Goal: Task Accomplishment & Management: Manage account settings

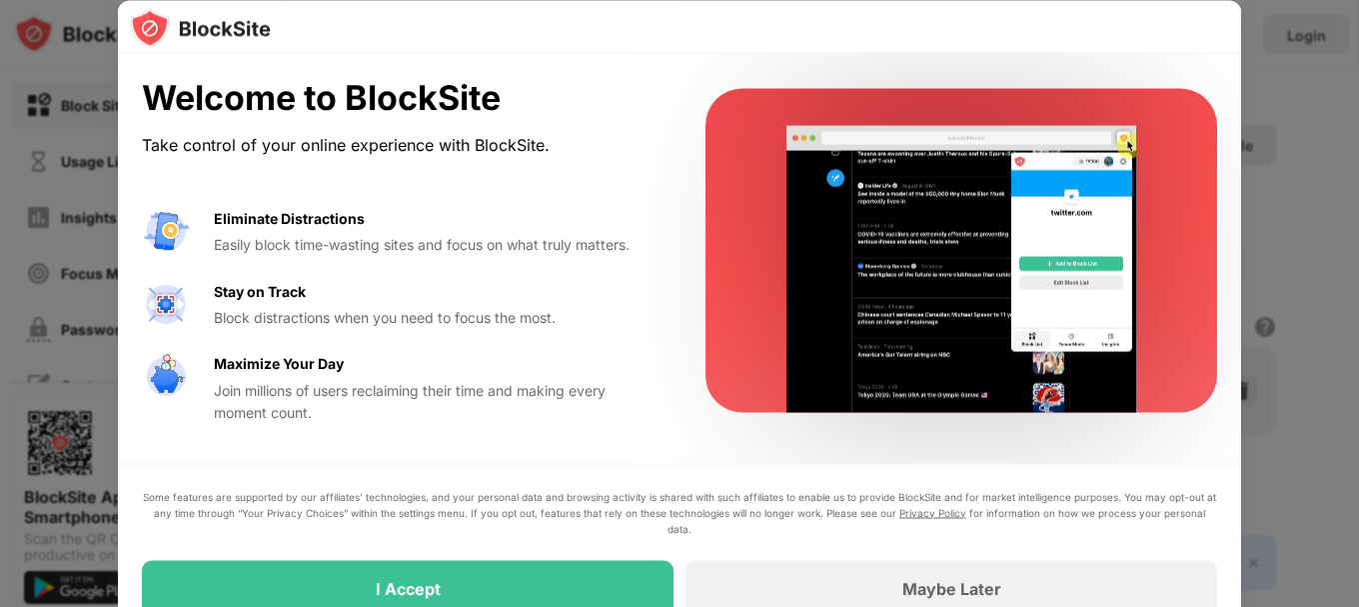
click at [1278, 93] on div at bounding box center [679, 303] width 1359 height 607
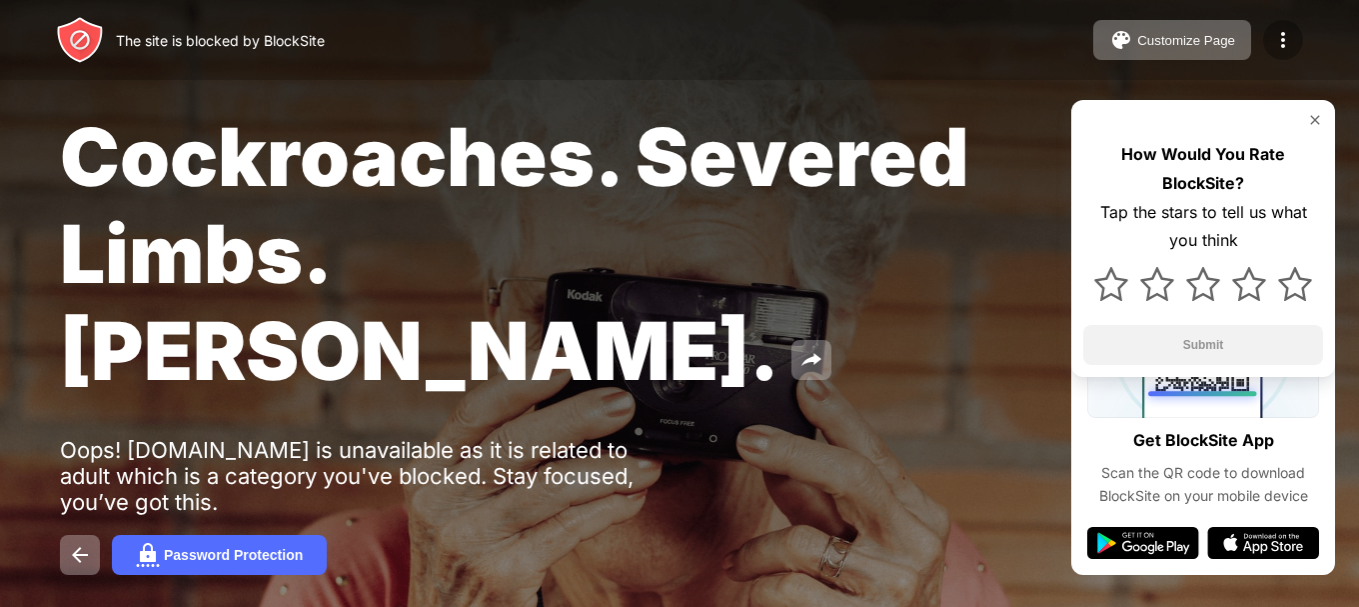
click at [1279, 35] on img at bounding box center [1283, 40] width 24 height 24
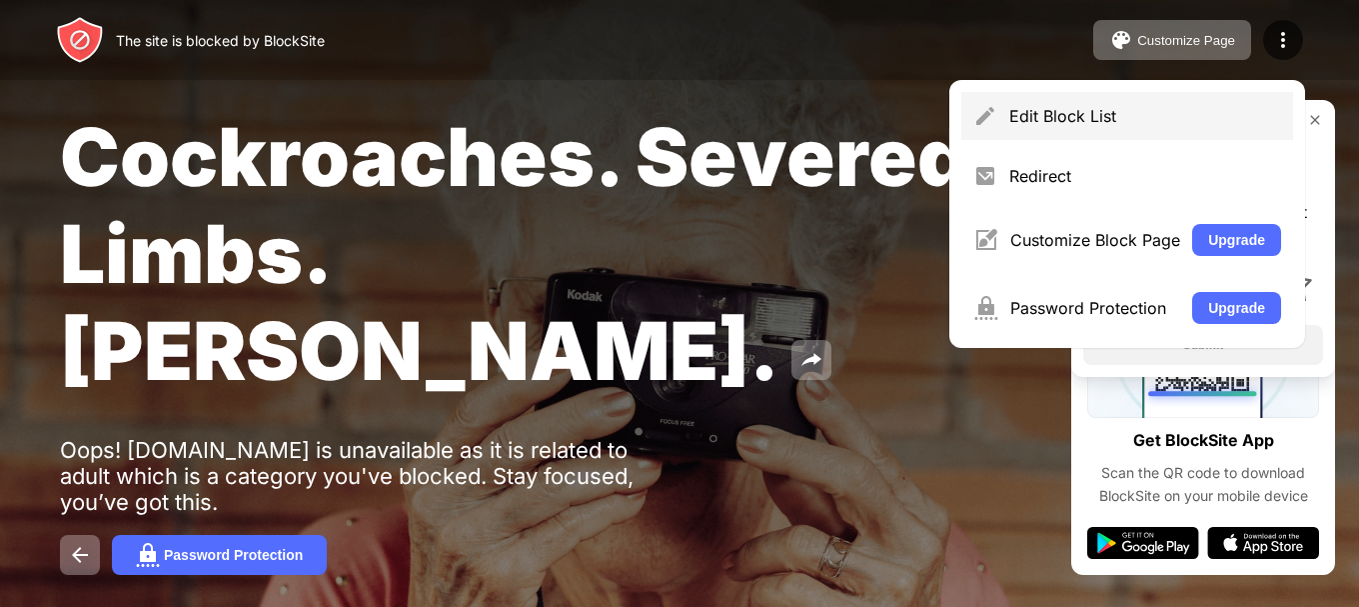
click at [1138, 107] on div "Edit Block List" at bounding box center [1145, 116] width 272 height 20
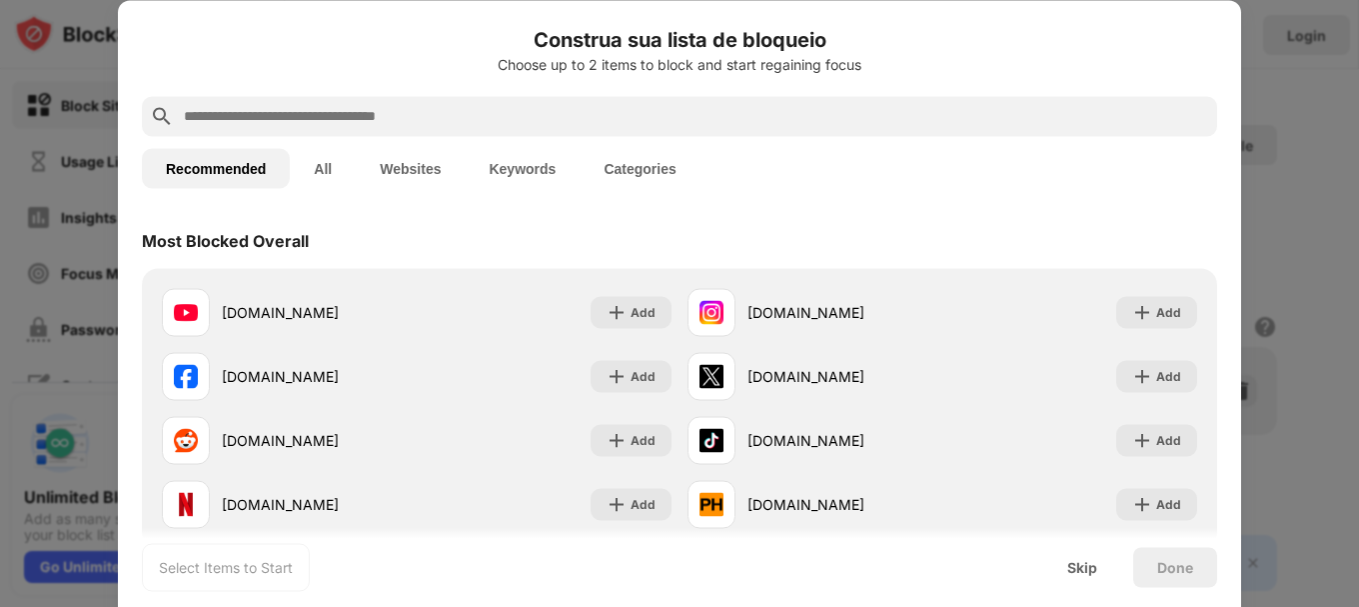
click at [412, 172] on button "Websites" at bounding box center [410, 168] width 109 height 40
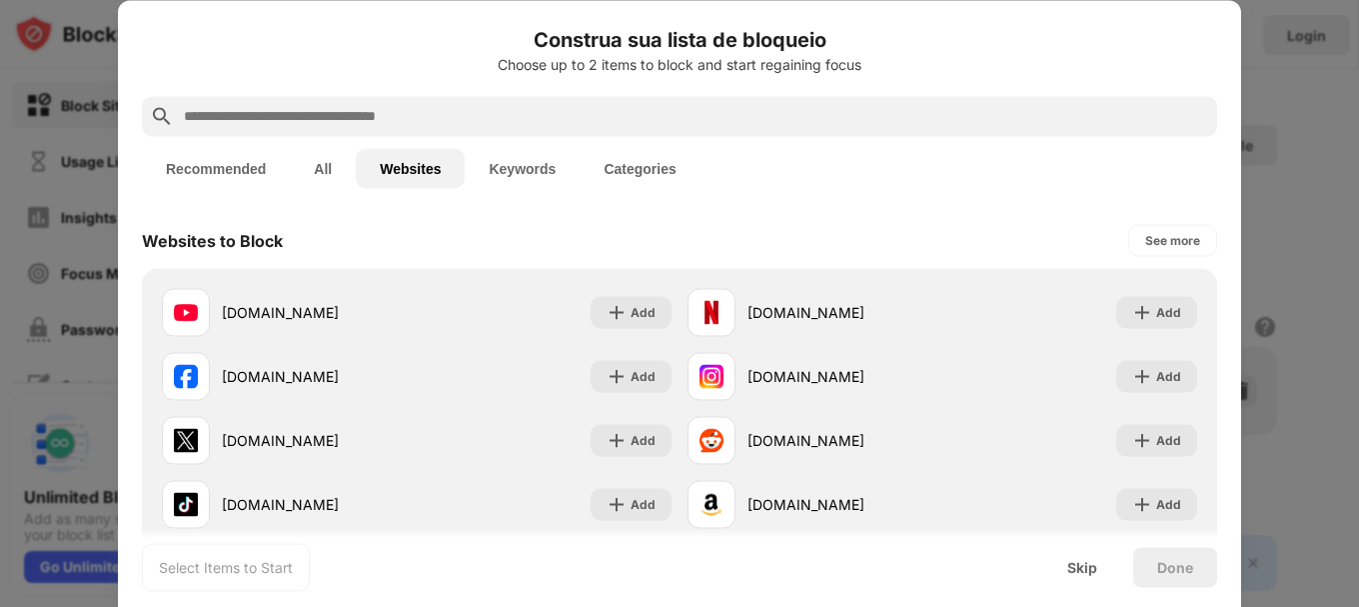
click at [331, 164] on button "All" at bounding box center [323, 168] width 66 height 40
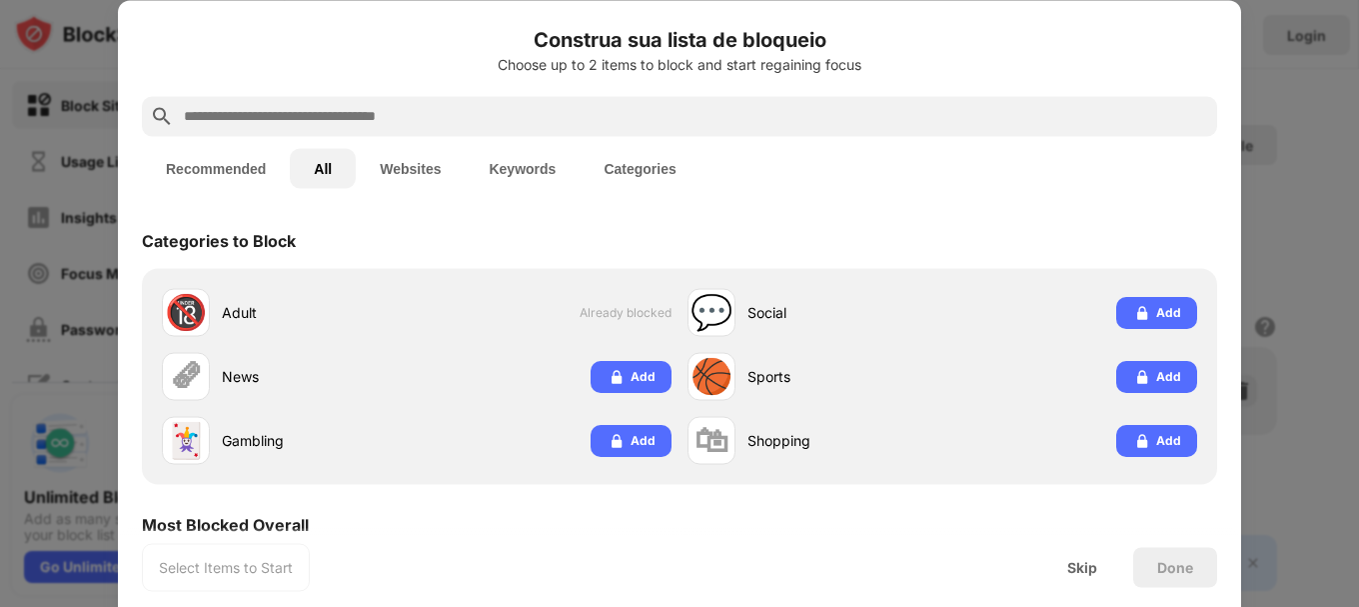
click at [249, 162] on button "Recommended" at bounding box center [216, 168] width 148 height 40
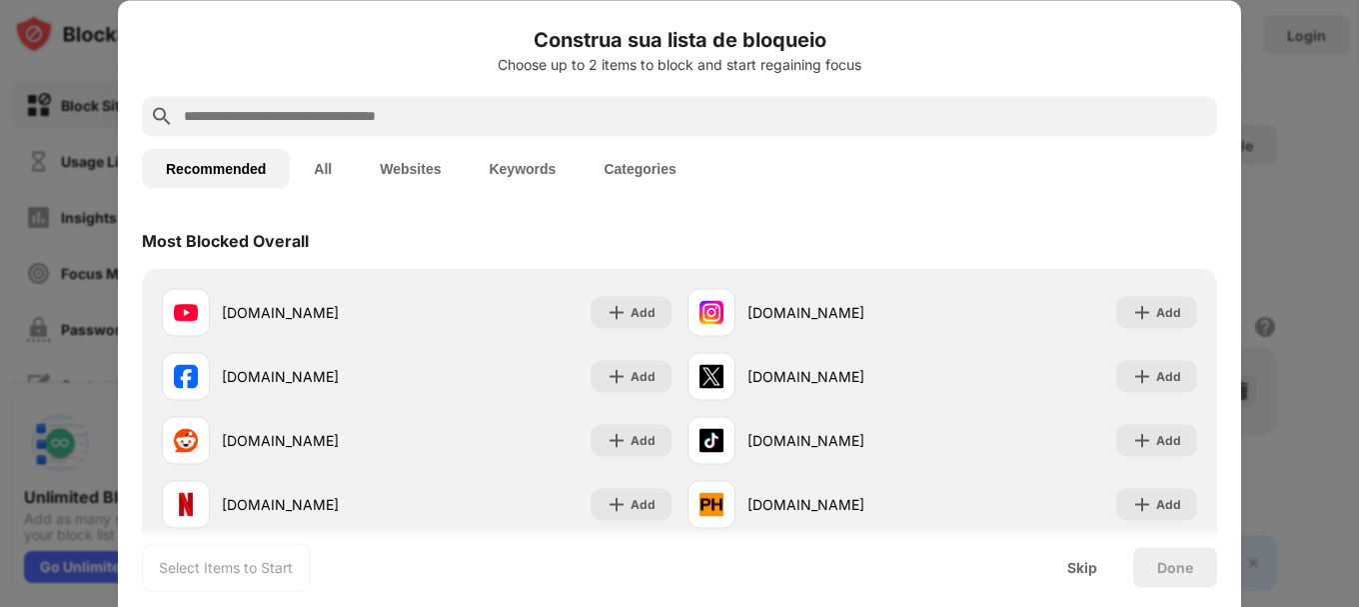
click at [561, 59] on div "Choose up to 2 items to block and start regaining focus" at bounding box center [679, 64] width 1075 height 16
click at [621, 63] on div "Choose up to 2 items to block and start regaining focus" at bounding box center [679, 64] width 1075 height 16
click at [402, 113] on input "text" at bounding box center [695, 116] width 1027 height 24
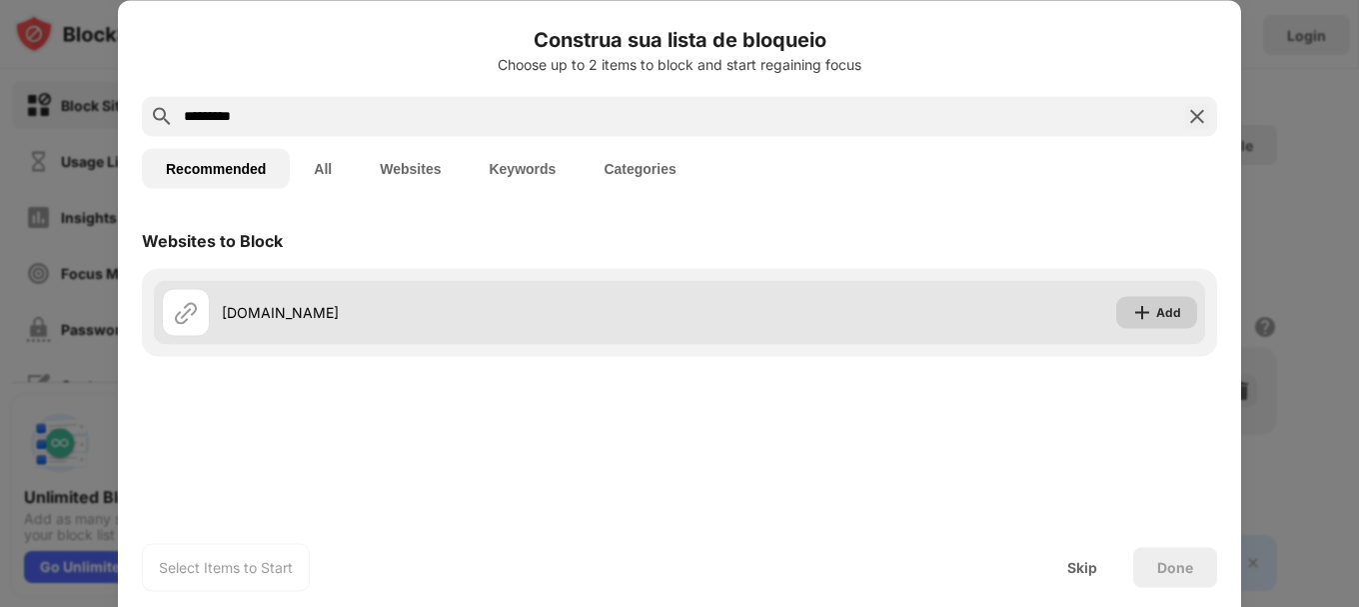
type input "*********"
click at [1143, 315] on img at bounding box center [1142, 312] width 20 height 20
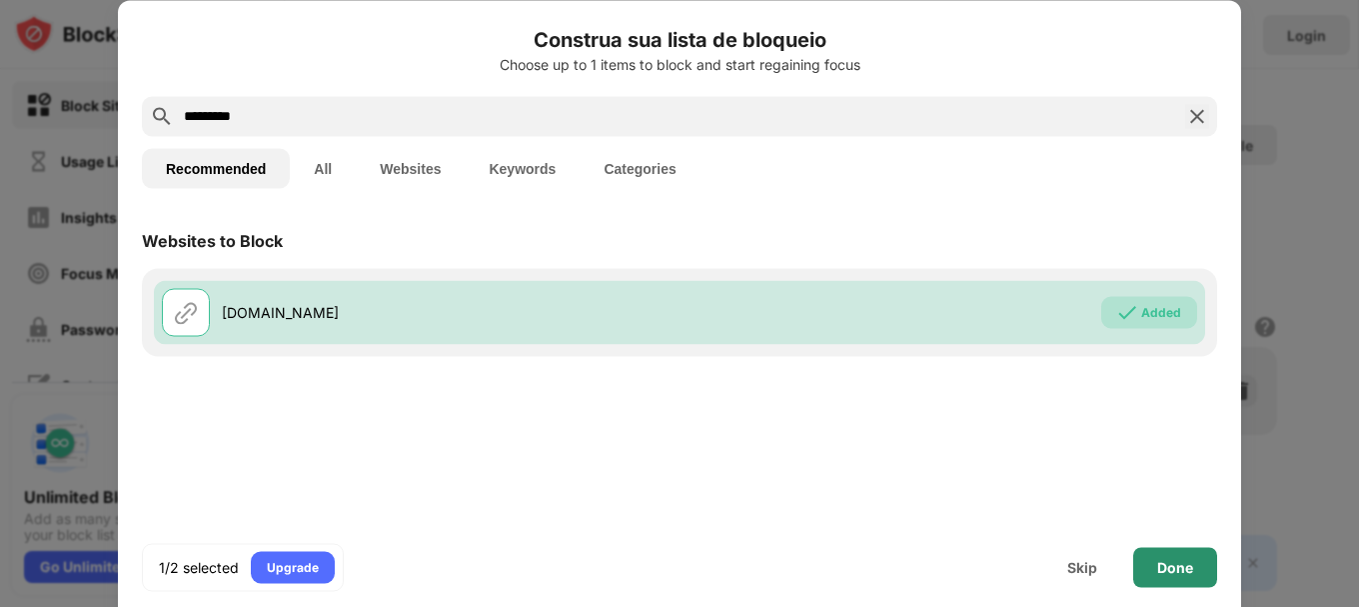
click at [1160, 565] on div "Done" at bounding box center [1175, 567] width 36 height 16
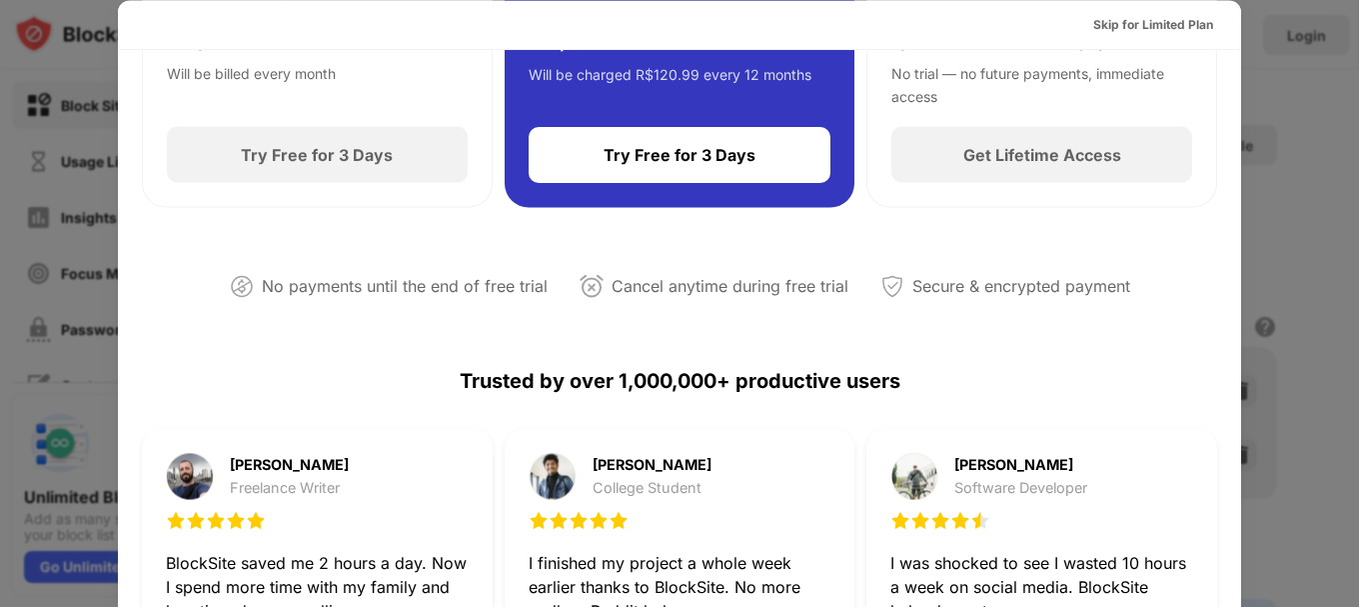
scroll to position [333, 0]
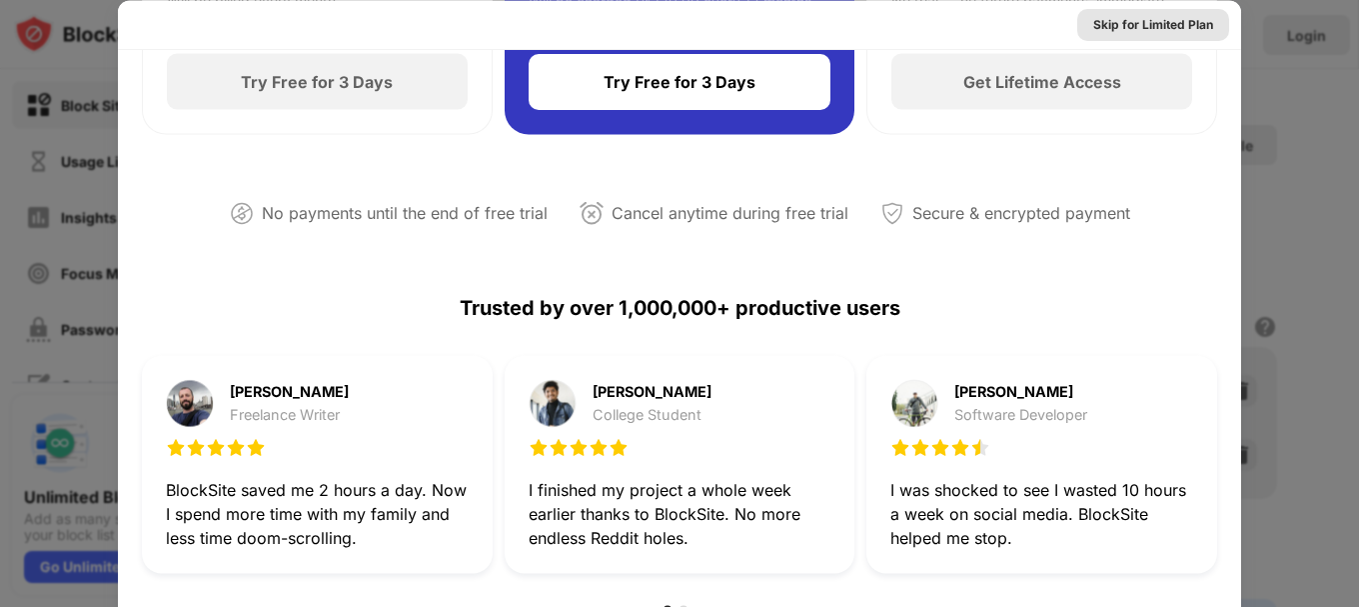
click at [1148, 19] on div "Skip for Limited Plan" at bounding box center [1153, 24] width 120 height 20
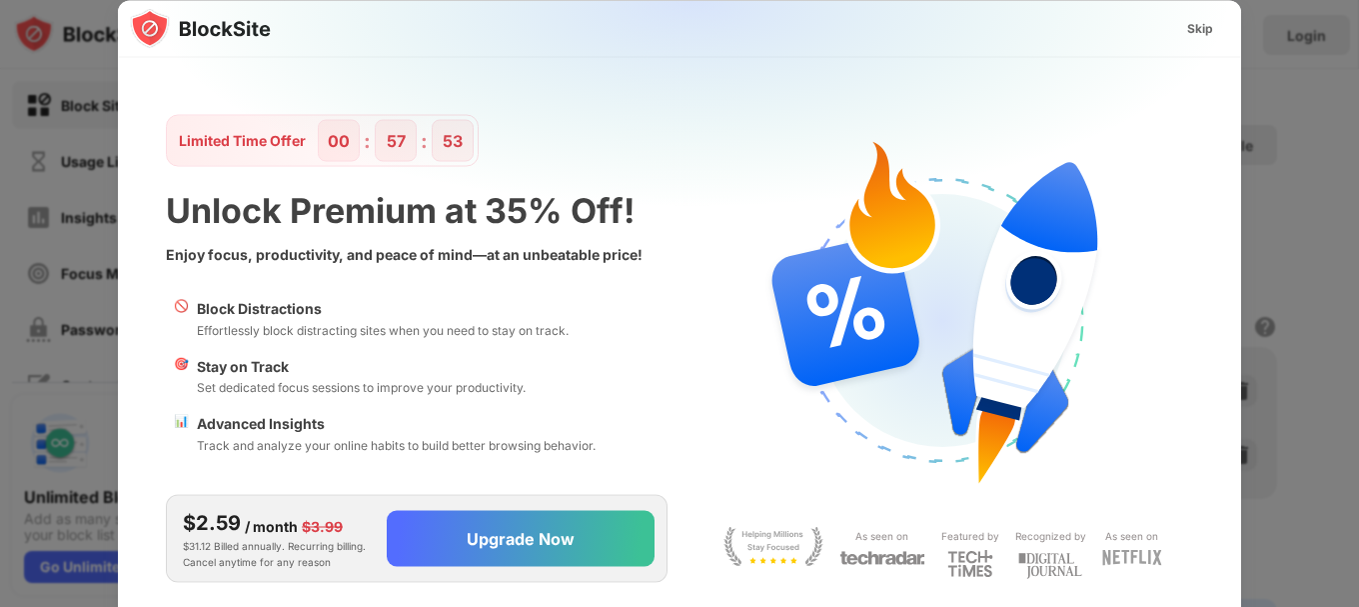
scroll to position [0, 0]
click at [1205, 28] on div "Skip" at bounding box center [1200, 28] width 26 height 20
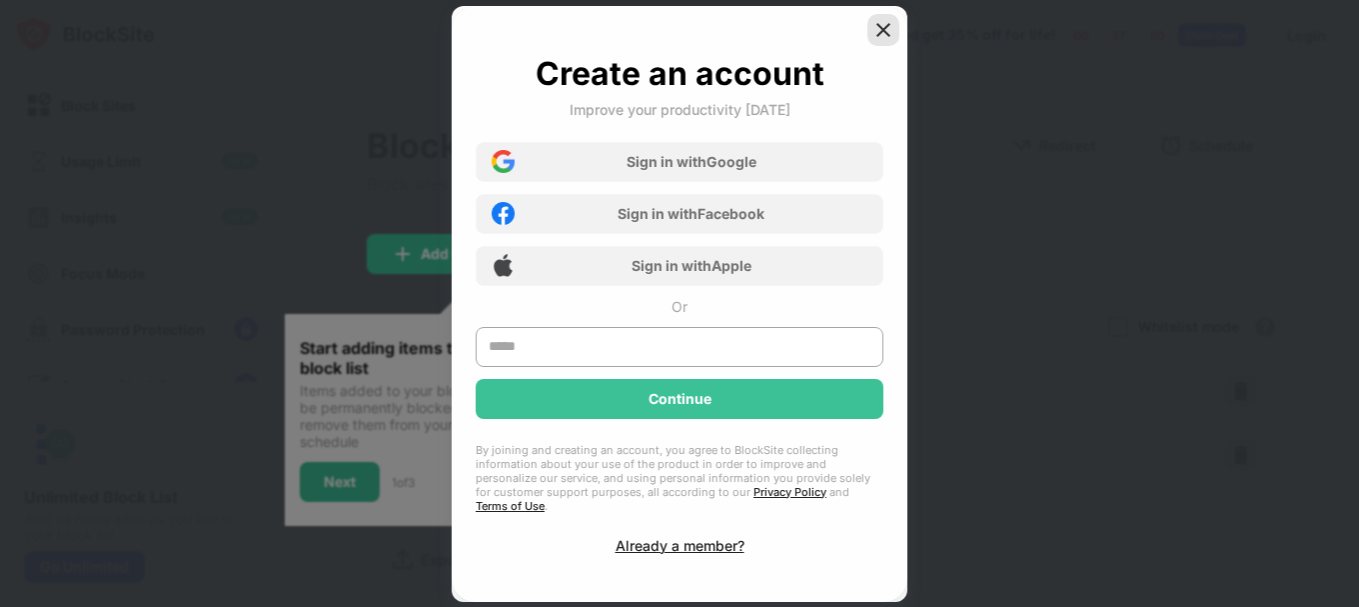
click at [887, 39] on img at bounding box center [883, 30] width 20 height 20
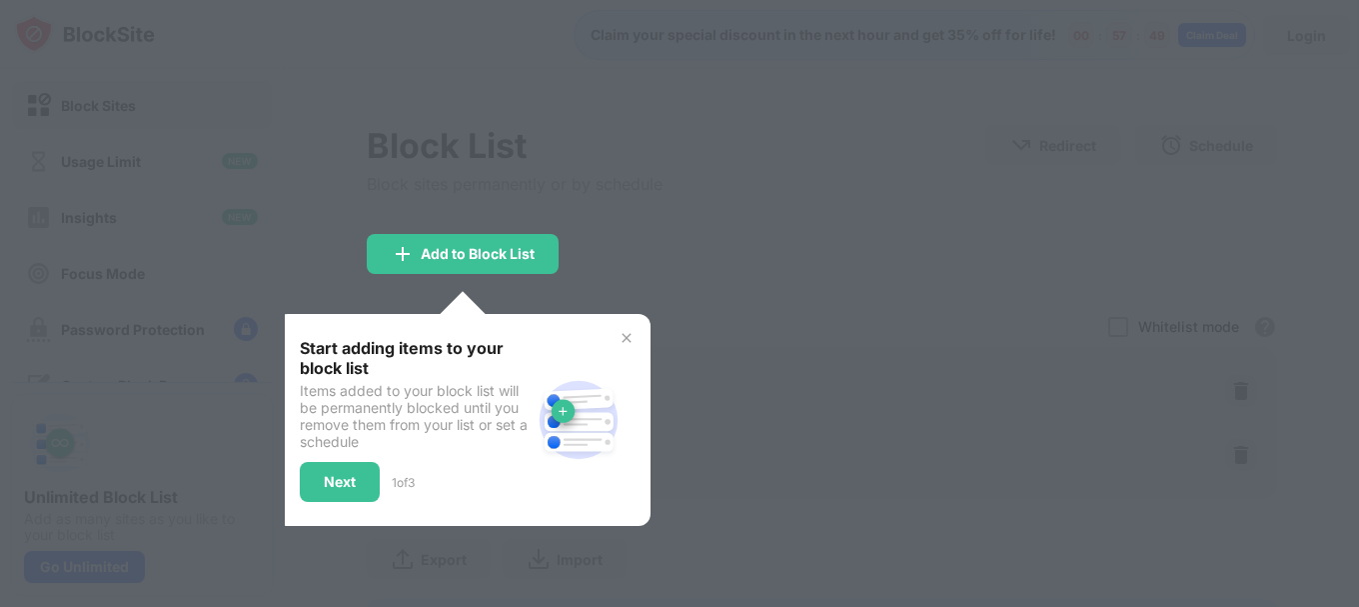
click at [664, 221] on div at bounding box center [679, 303] width 1359 height 607
click at [340, 483] on div "Next" at bounding box center [340, 482] width 32 height 16
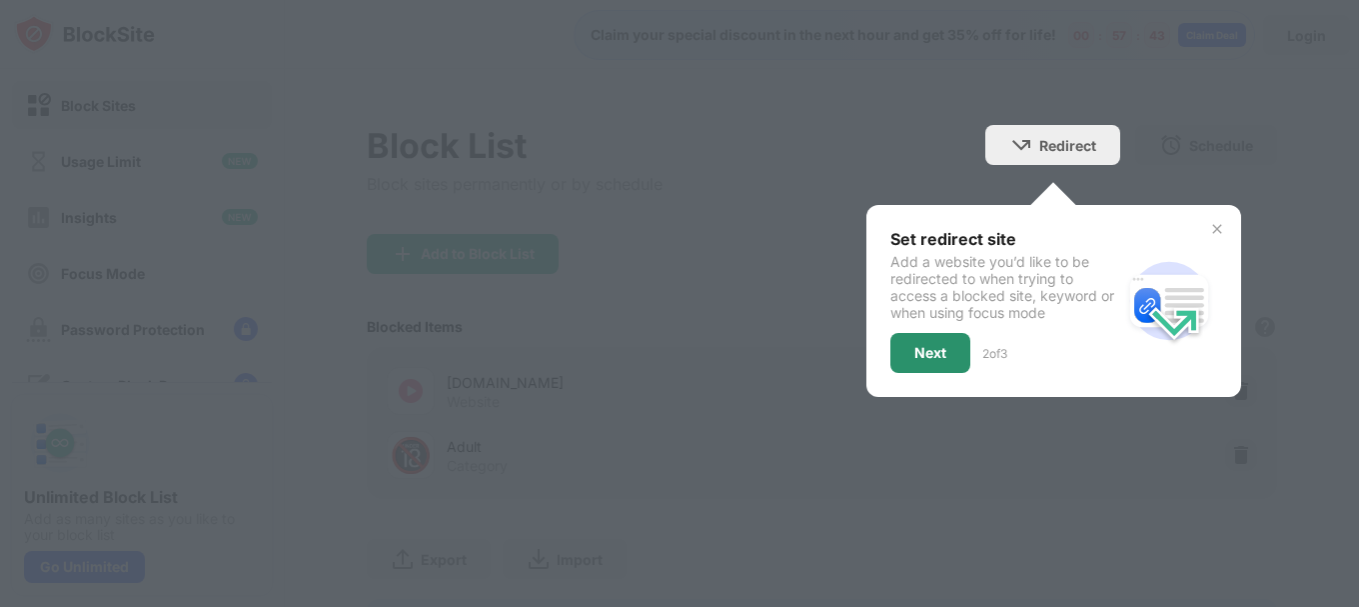
click at [936, 347] on div "Next" at bounding box center [930, 353] width 80 height 40
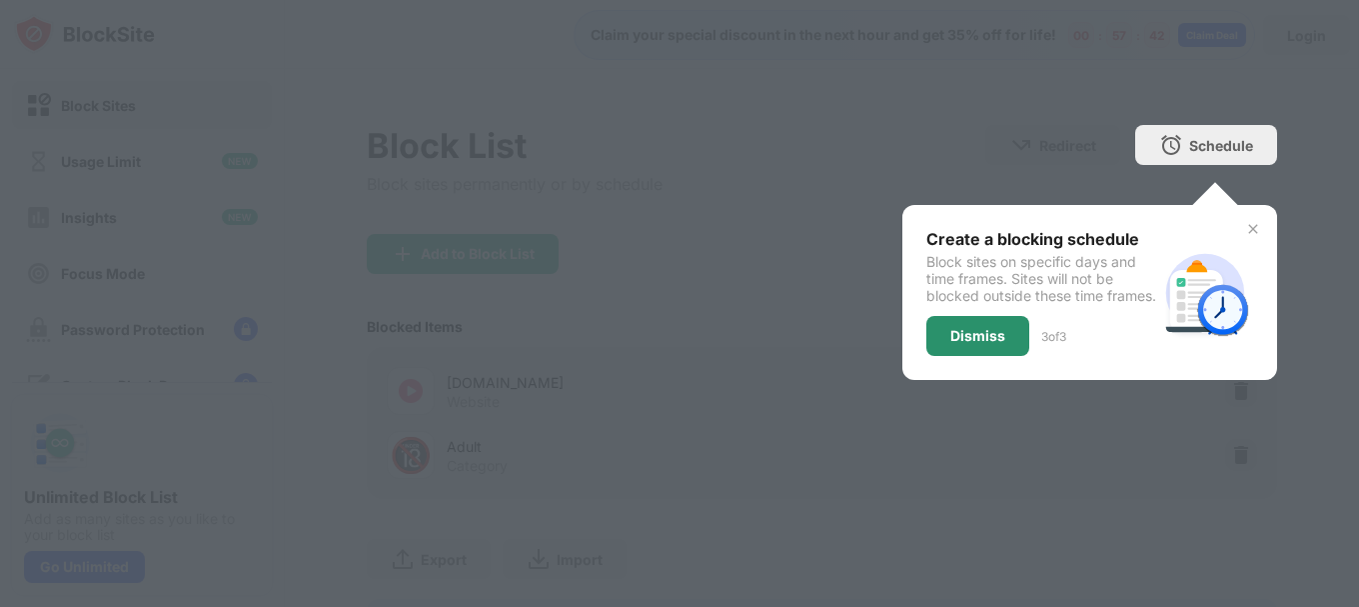
click at [955, 344] on div "Dismiss" at bounding box center [977, 336] width 55 height 16
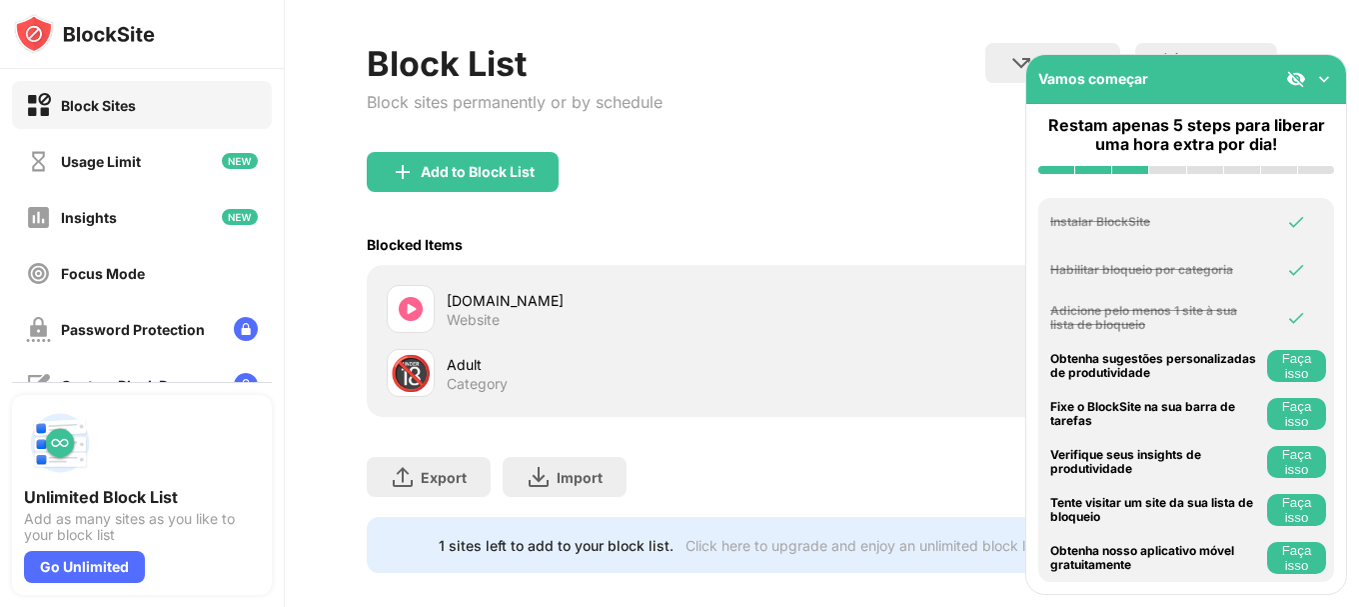
scroll to position [119, 0]
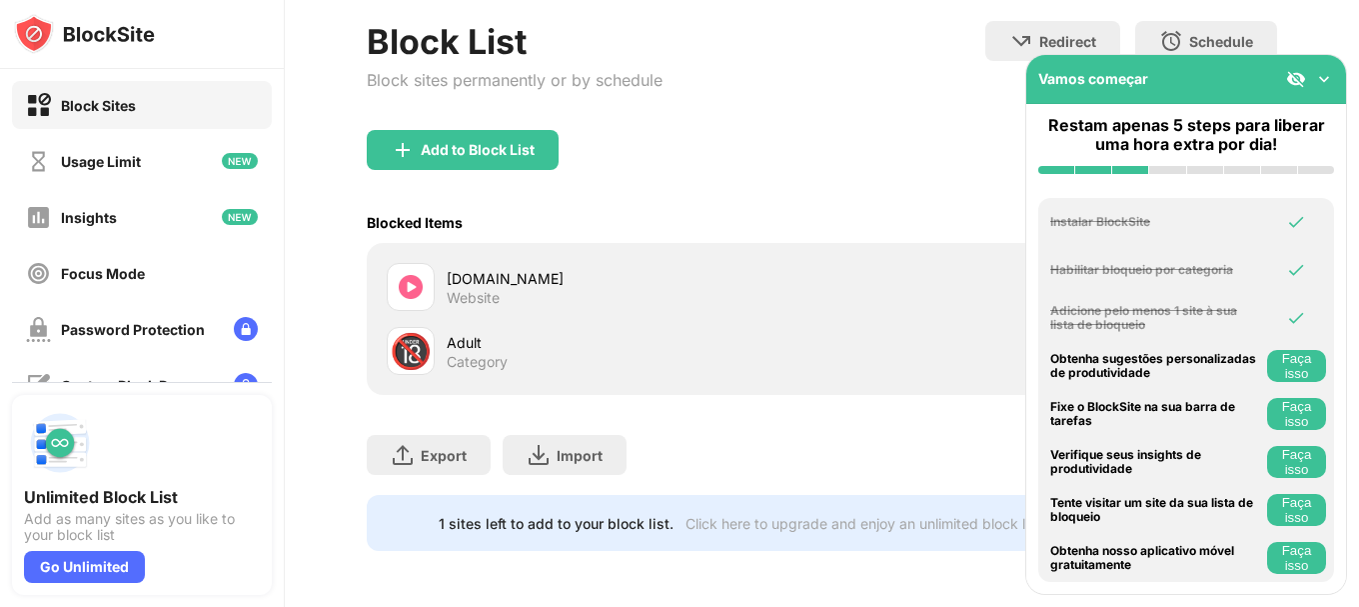
click at [1328, 75] on img at bounding box center [1324, 79] width 20 height 20
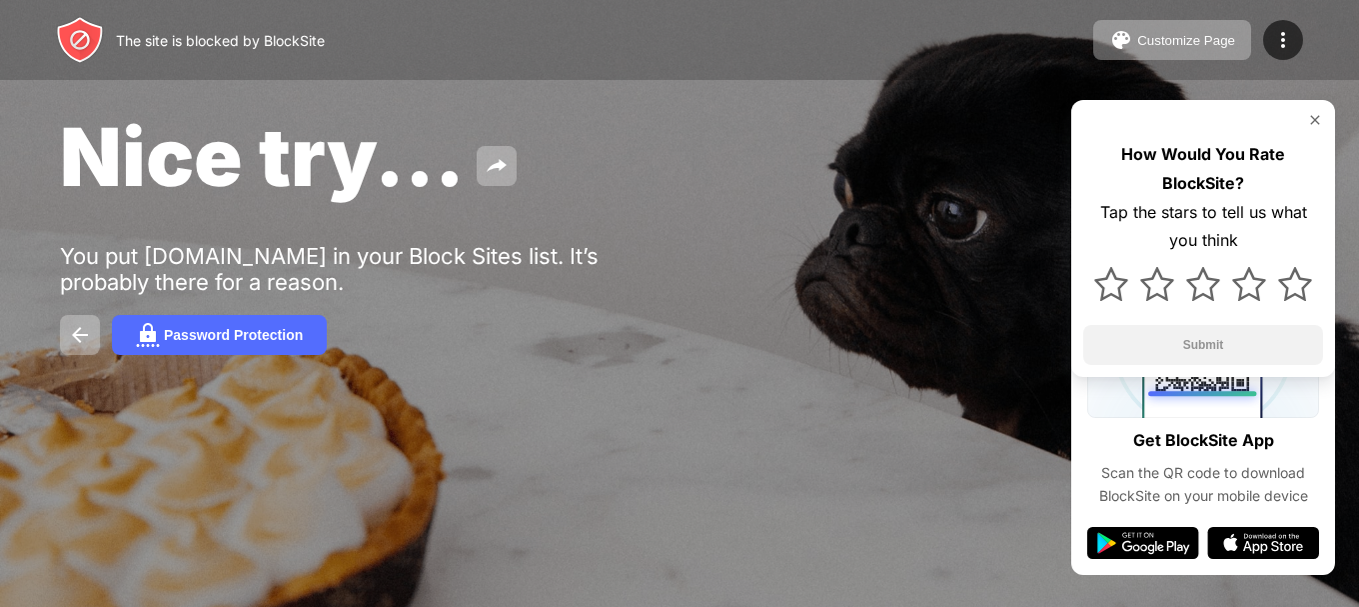
click at [1310, 118] on img at bounding box center [1315, 120] width 16 height 16
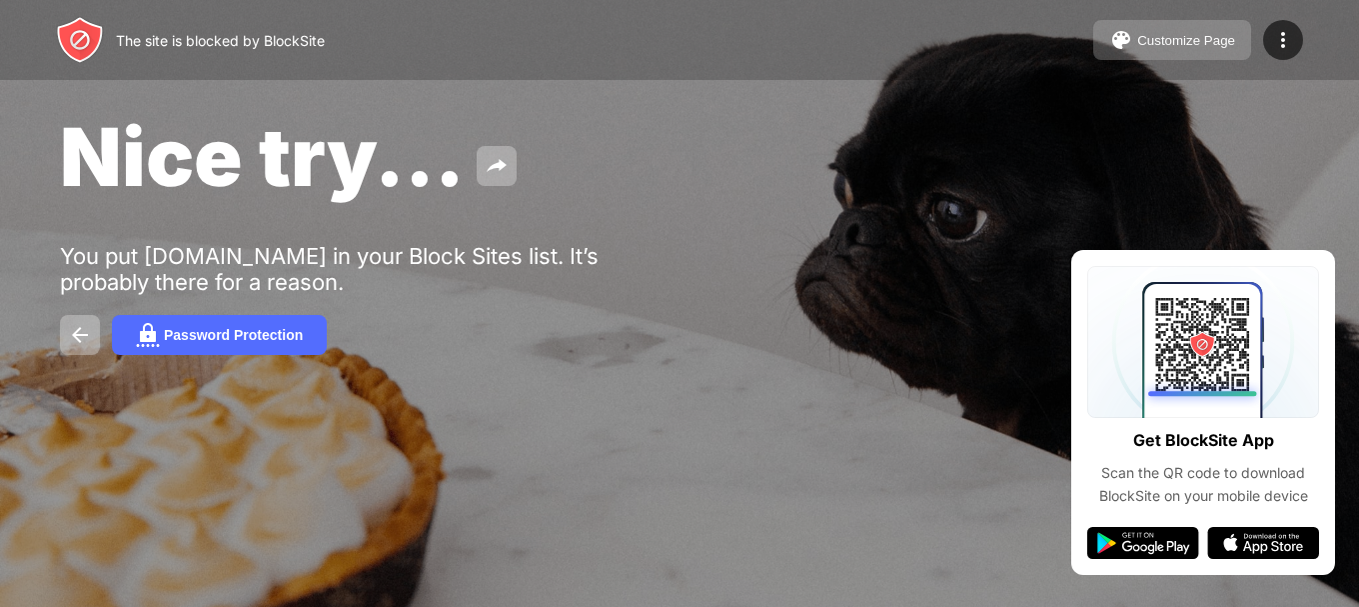
click at [1167, 46] on div "Customize Page" at bounding box center [1186, 40] width 98 height 15
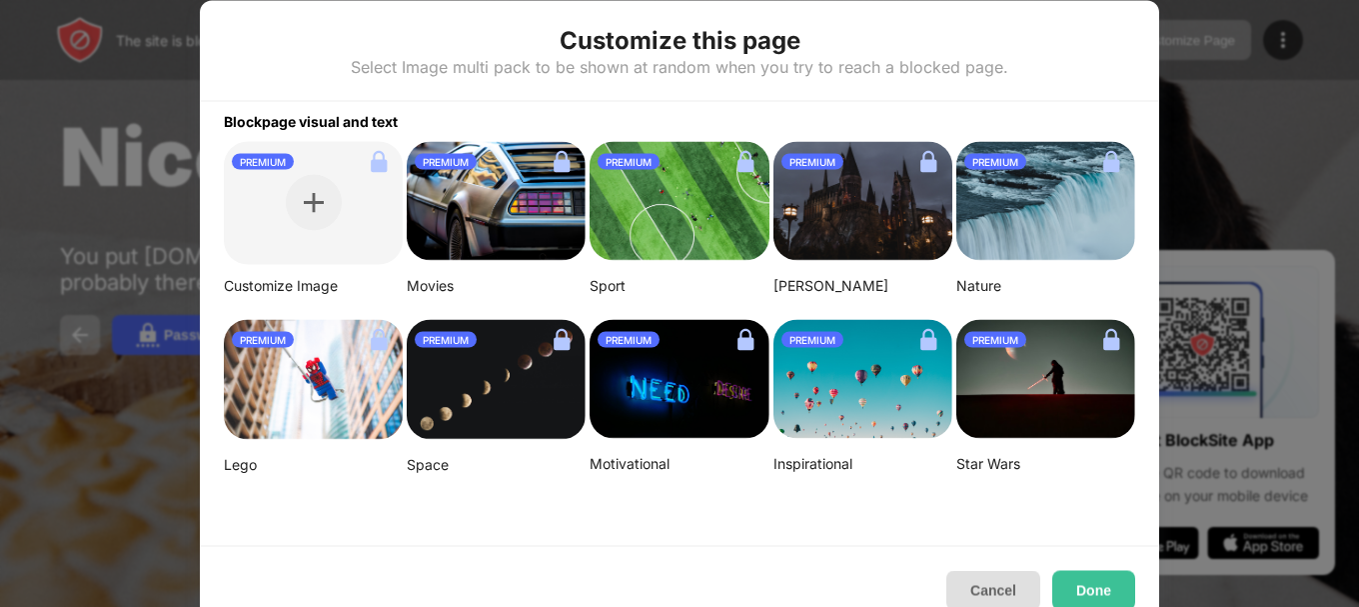
click at [992, 589] on button "Cancel" at bounding box center [993, 590] width 94 height 40
